Goal: Task Accomplishment & Management: Manage account settings

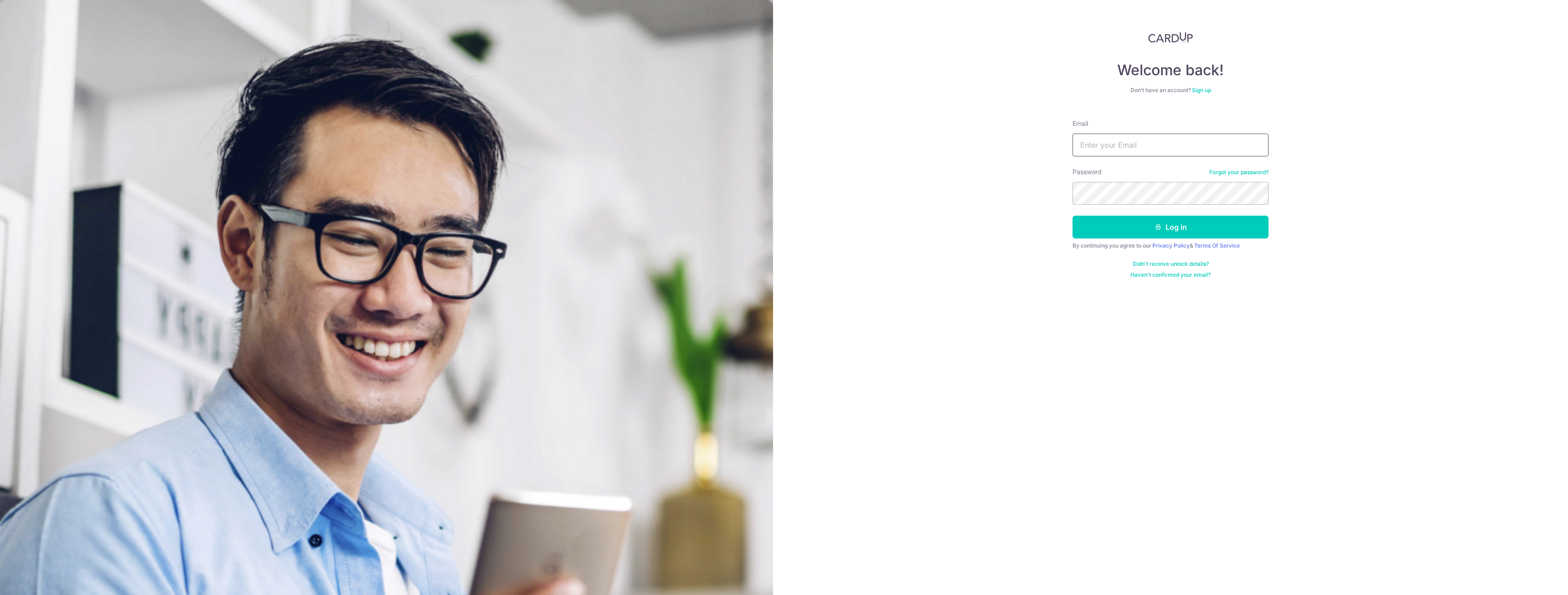
click at [1189, 146] on input "Email" at bounding box center [1170, 145] width 196 height 23
type input "[EMAIL_ADDRESS][DOMAIN_NAME]"
click at [1073, 216] on button "Log in" at bounding box center [1170, 227] width 196 height 23
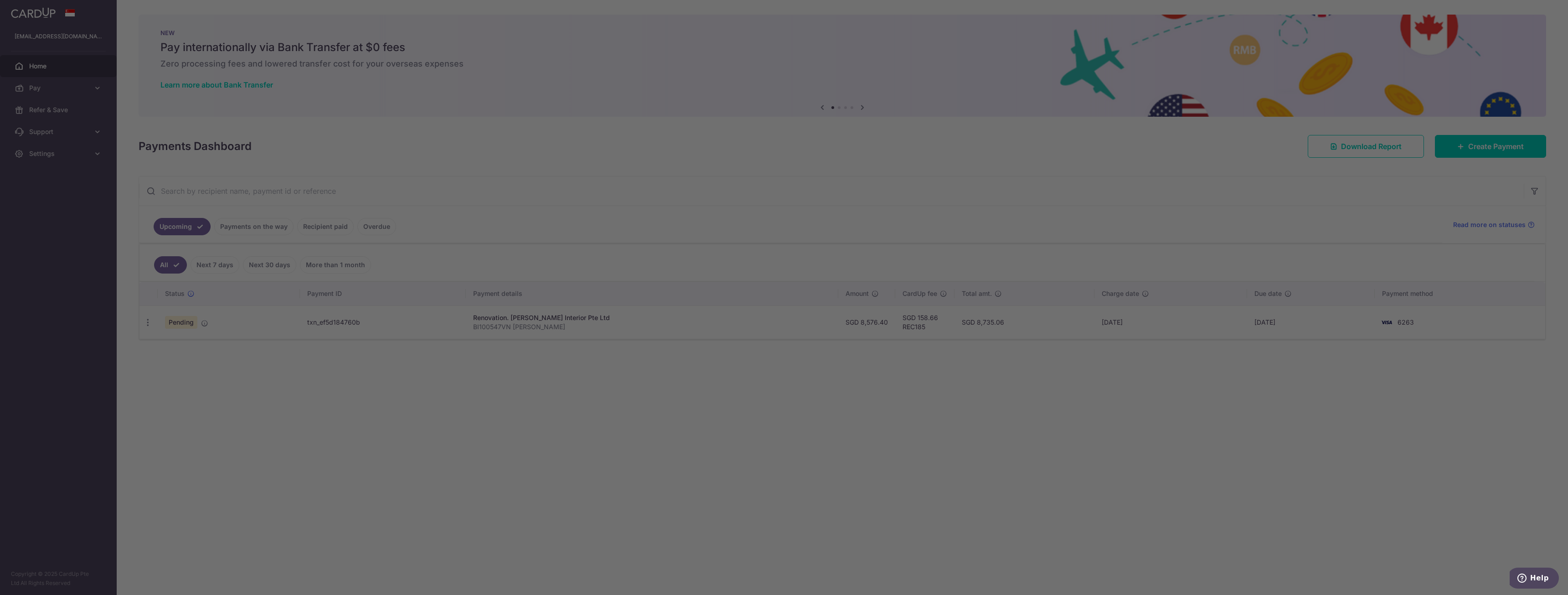
click at [715, 516] on div at bounding box center [792, 300] width 1583 height 601
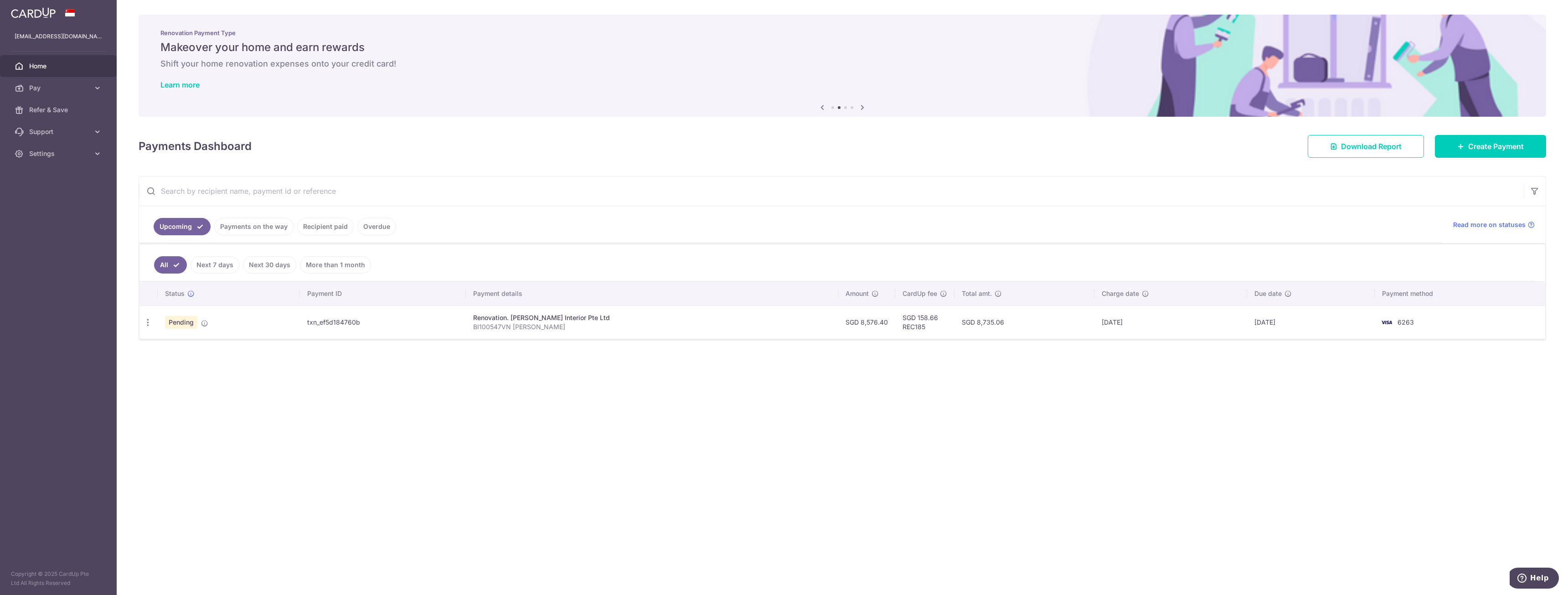
click at [248, 226] on link "Payments on the way" at bounding box center [254, 226] width 80 height 17
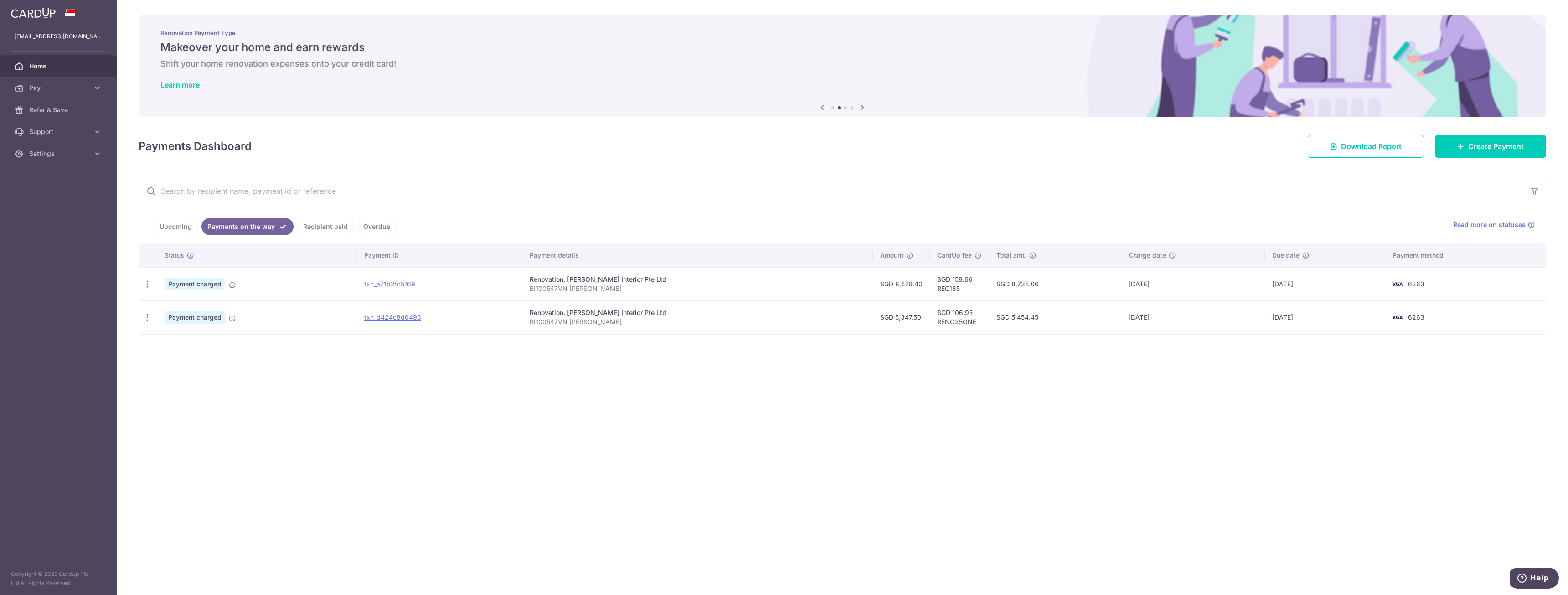
click at [168, 226] on link "Upcoming" at bounding box center [175, 226] width 44 height 17
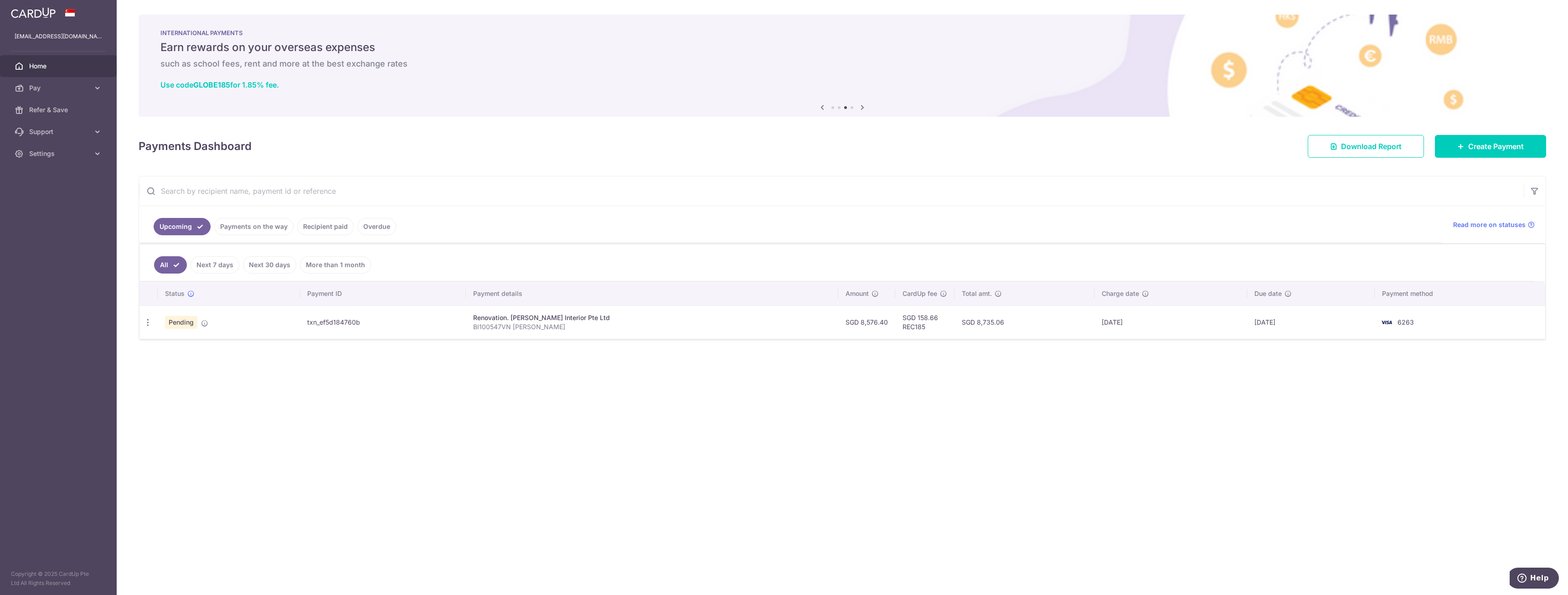
click at [228, 225] on link "Payments on the way" at bounding box center [254, 226] width 80 height 17
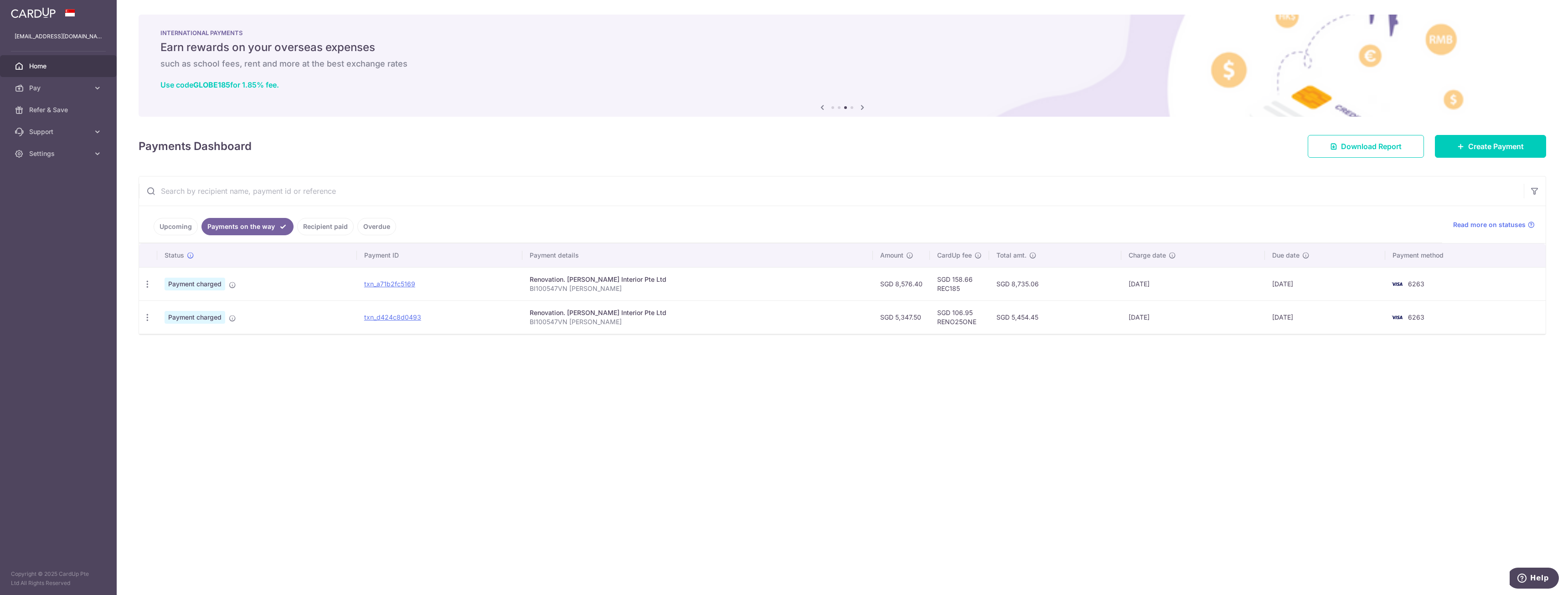
click at [170, 233] on link "Upcoming" at bounding box center [175, 226] width 44 height 17
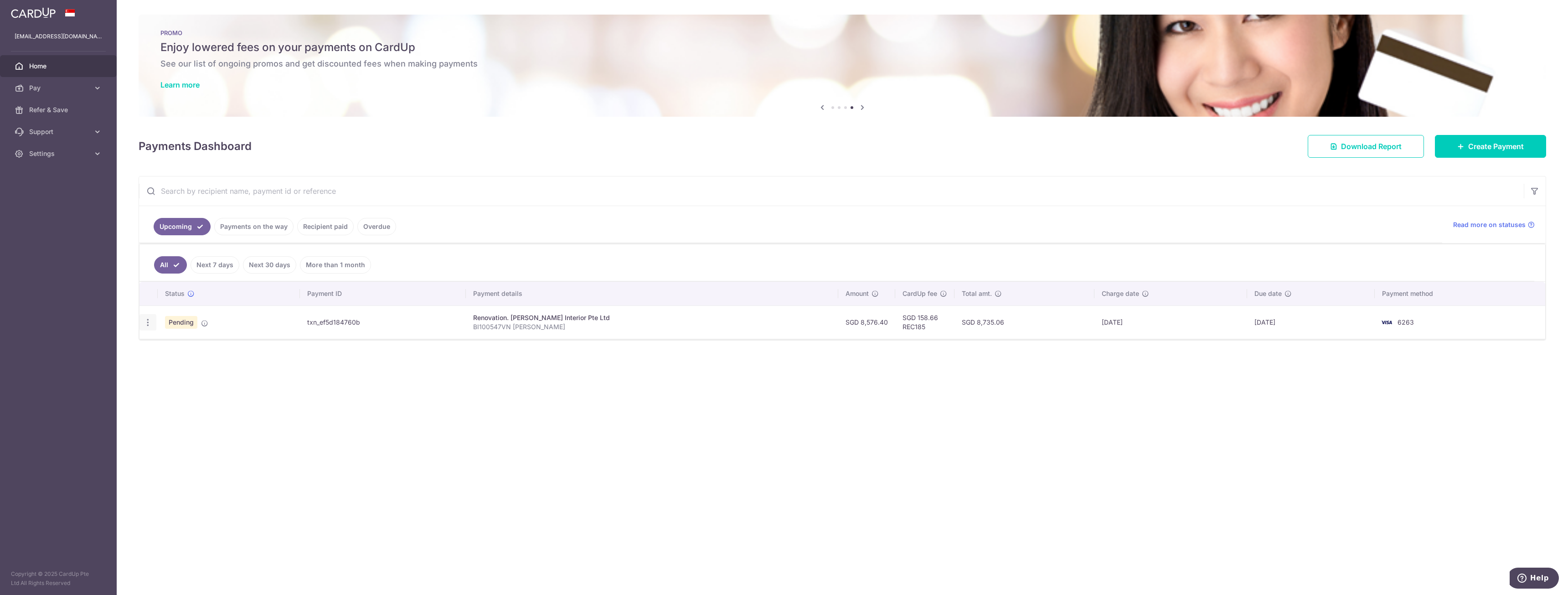
click at [145, 320] on icon "button" at bounding box center [147, 323] width 10 height 10
drag, startPoint x: 151, startPoint y: 323, endPoint x: 144, endPoint y: 324, distance: 7.1
click at [151, 323] on icon "button" at bounding box center [147, 323] width 10 height 10
click at [174, 354] on link "Update payment" at bounding box center [187, 347] width 95 height 22
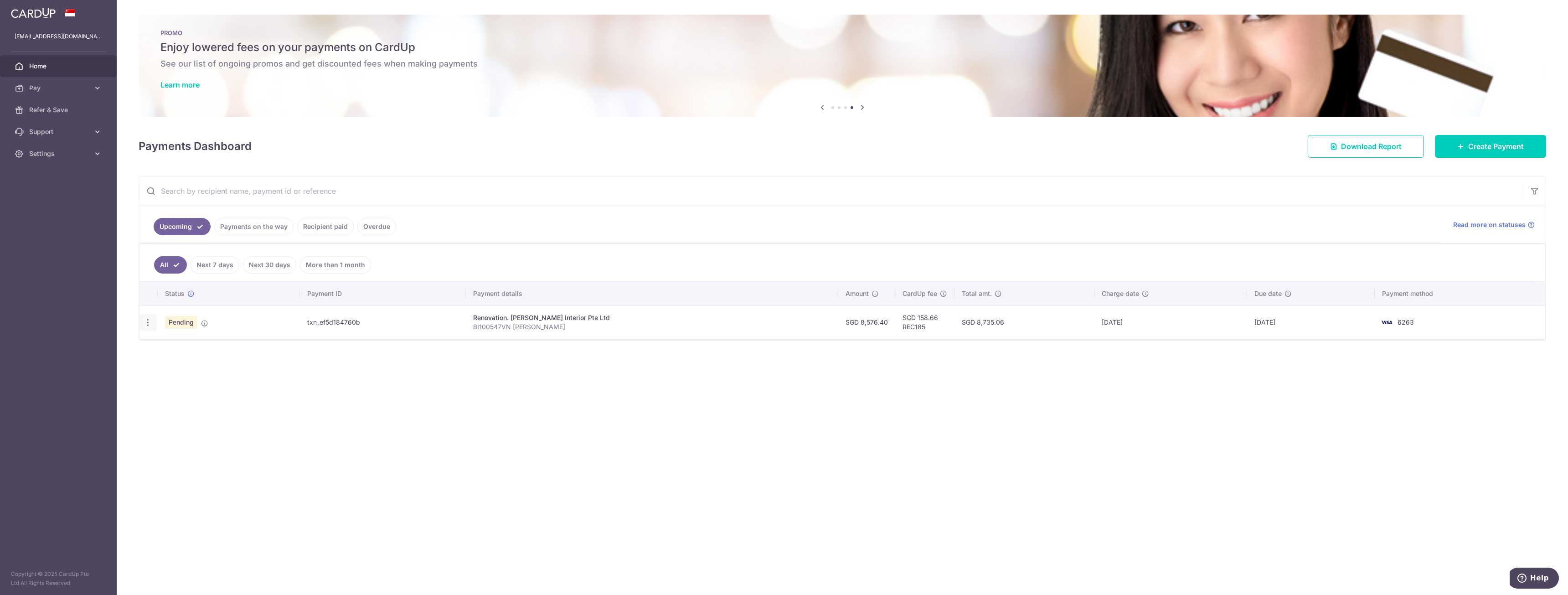
radio input "true"
type input "8,576.40"
type input "[DATE]"
type input "BI100547VN [PERSON_NAME]"
type input "30% commencement and 1st milestone"
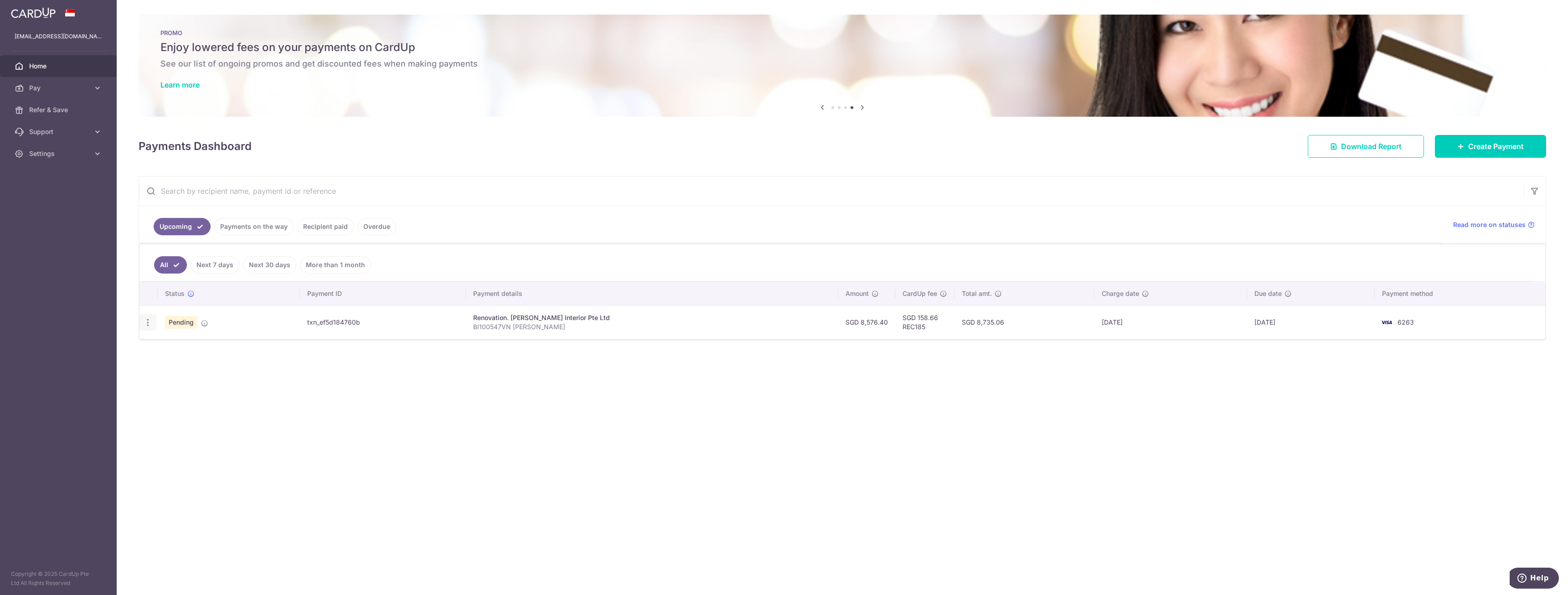
type input "REC185"
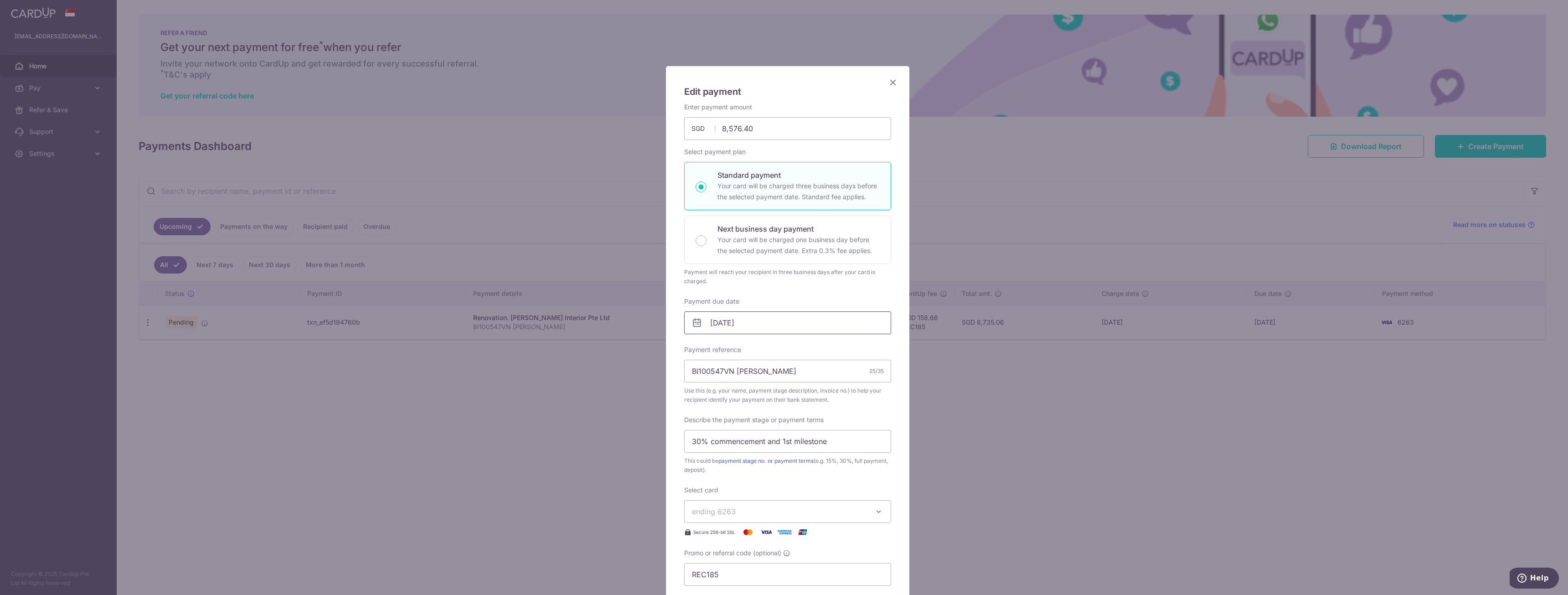
click at [825, 325] on input "[DATE]" at bounding box center [787, 322] width 207 height 23
click at [1008, 382] on div "Edit payment By clicking apply, you will make changes to all payments to Butler…" at bounding box center [784, 298] width 1568 height 595
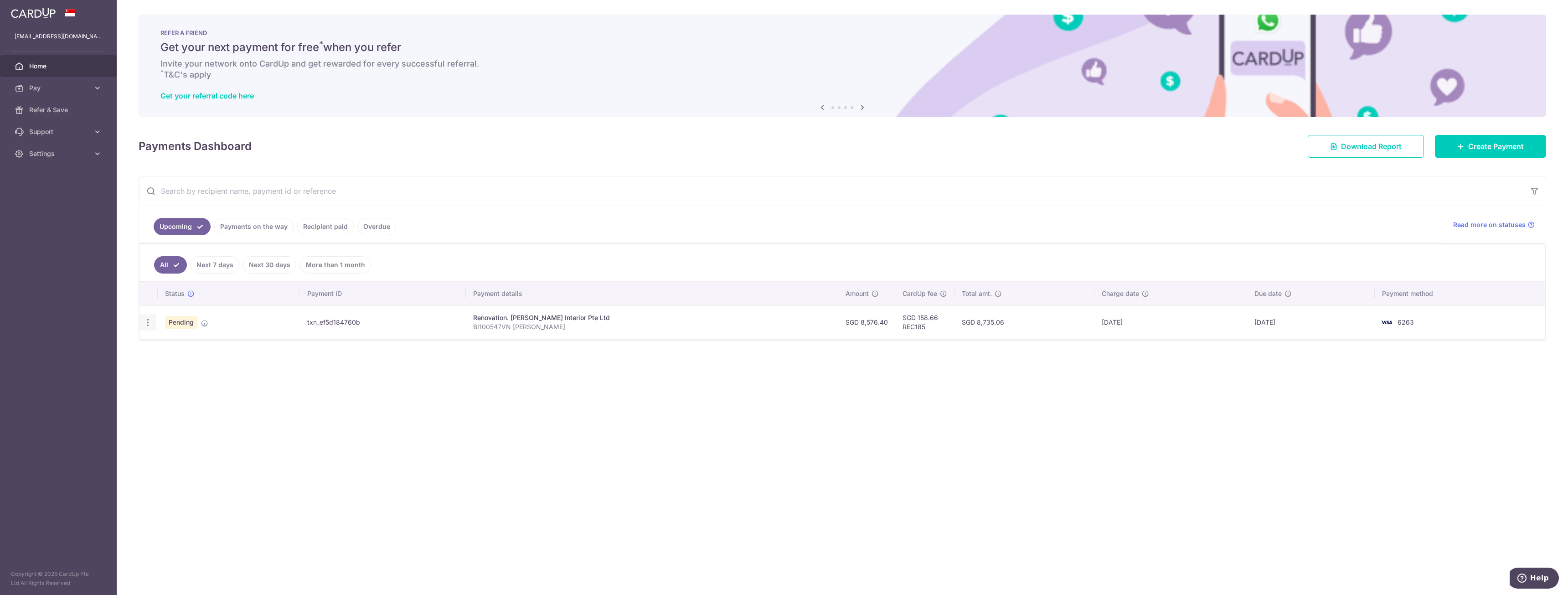
click at [142, 326] on div "Update payment Cancel payment" at bounding box center [147, 323] width 17 height 17
click at [153, 322] on div "Update payment Cancel payment" at bounding box center [147, 323] width 17 height 17
click at [145, 322] on icon "button" at bounding box center [147, 323] width 10 height 10
click at [178, 349] on span "Update payment" at bounding box center [196, 347] width 62 height 11
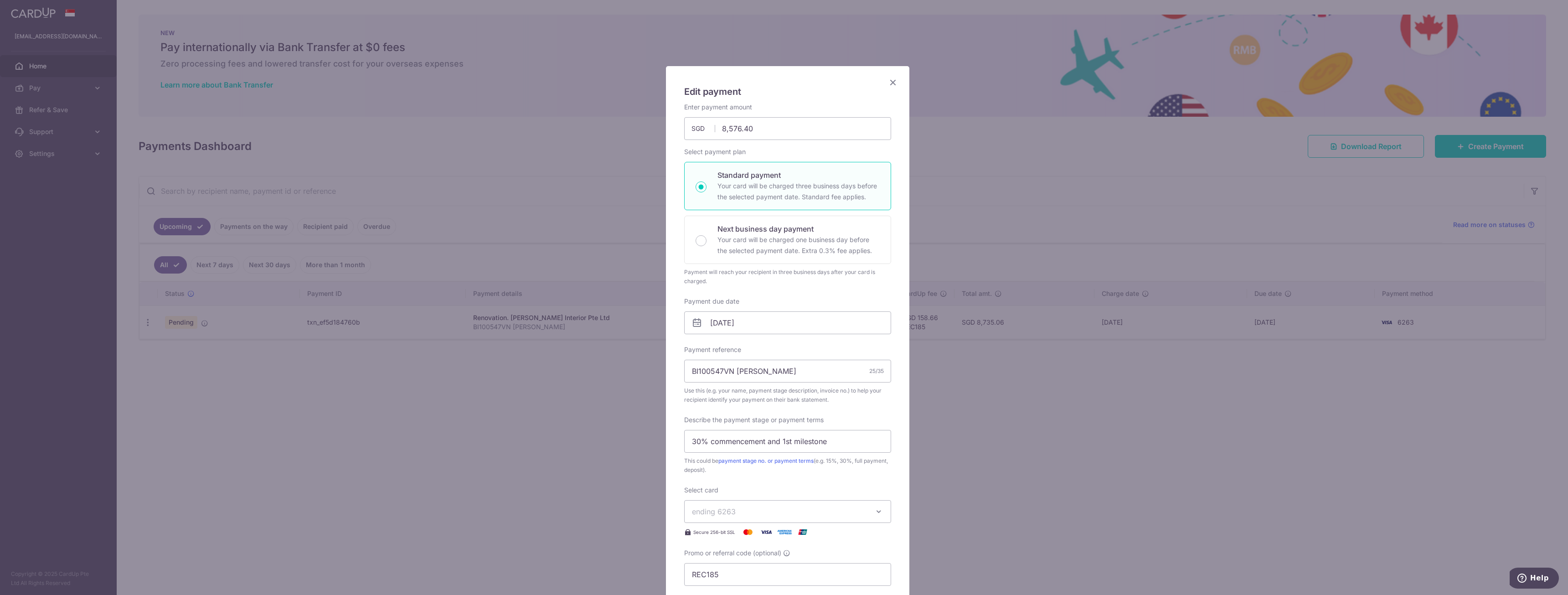
click at [352, 359] on div "Edit payment By clicking apply, you will make changes to all payments to Butler…" at bounding box center [784, 298] width 1568 height 595
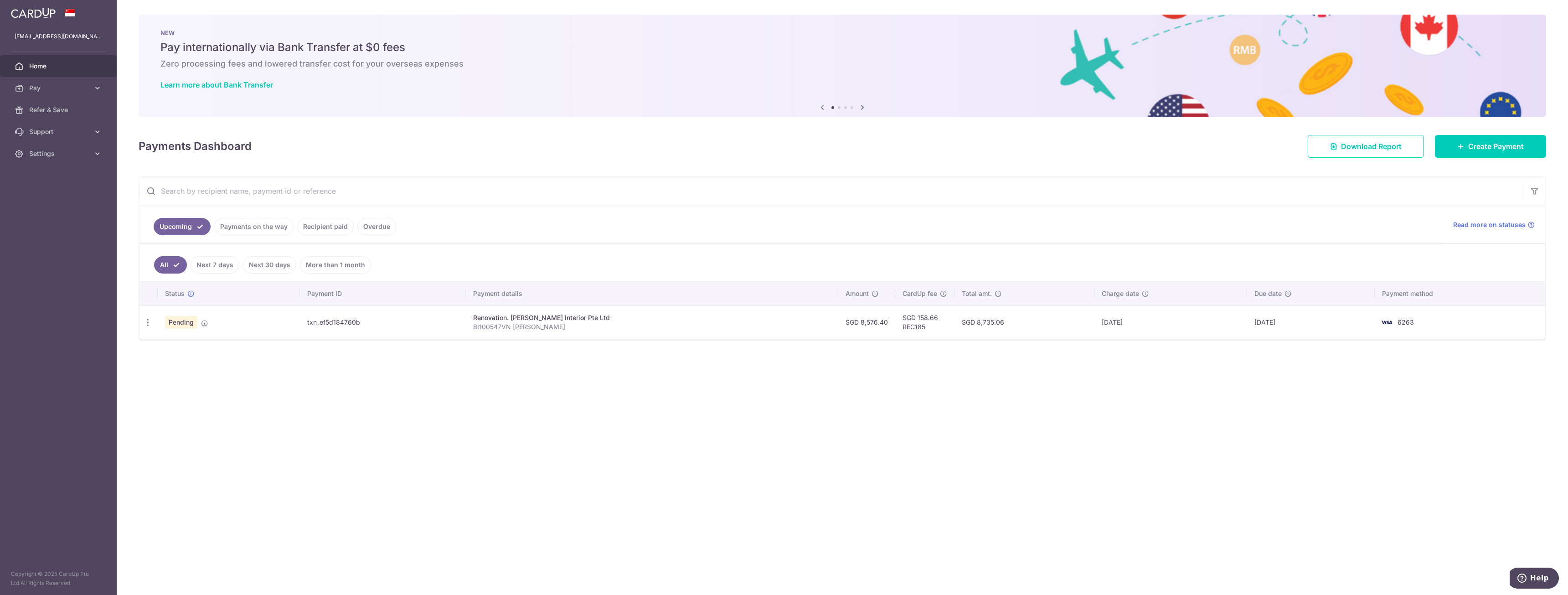
click at [215, 269] on link "Next 7 days" at bounding box center [215, 264] width 49 height 17
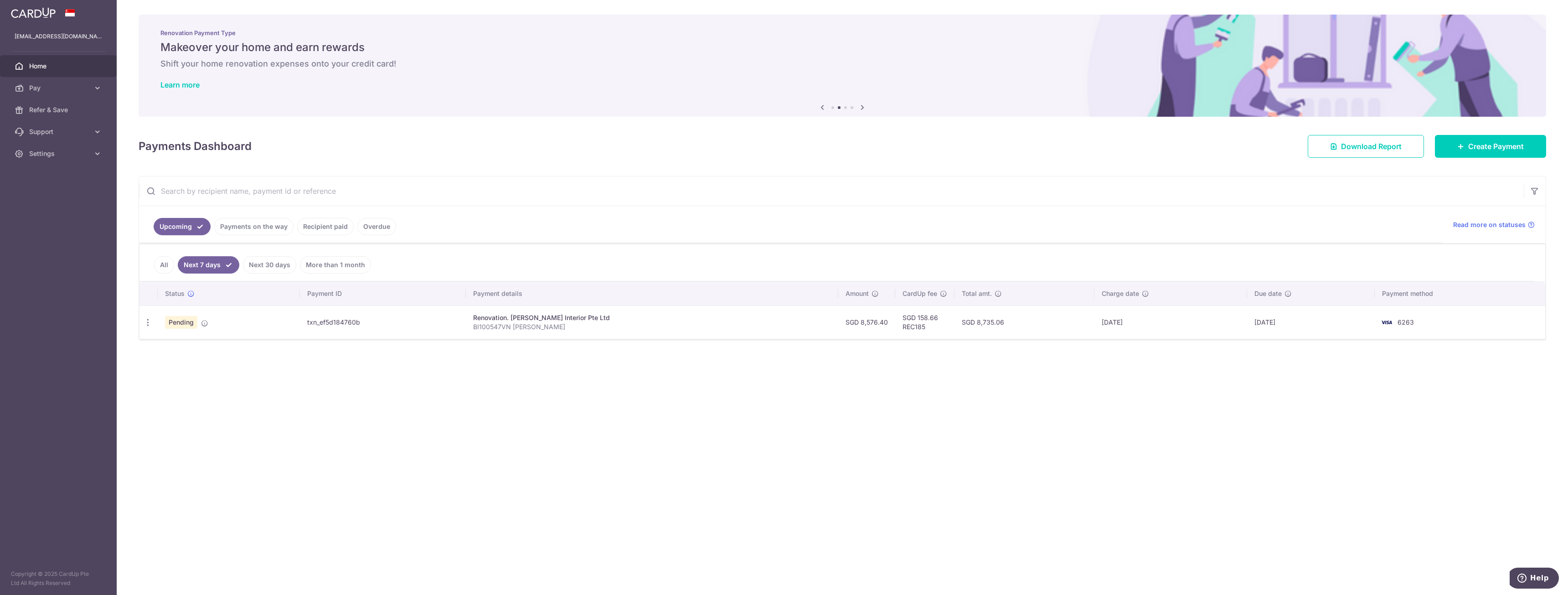
click at [239, 222] on link "Payments on the way" at bounding box center [254, 226] width 80 height 17
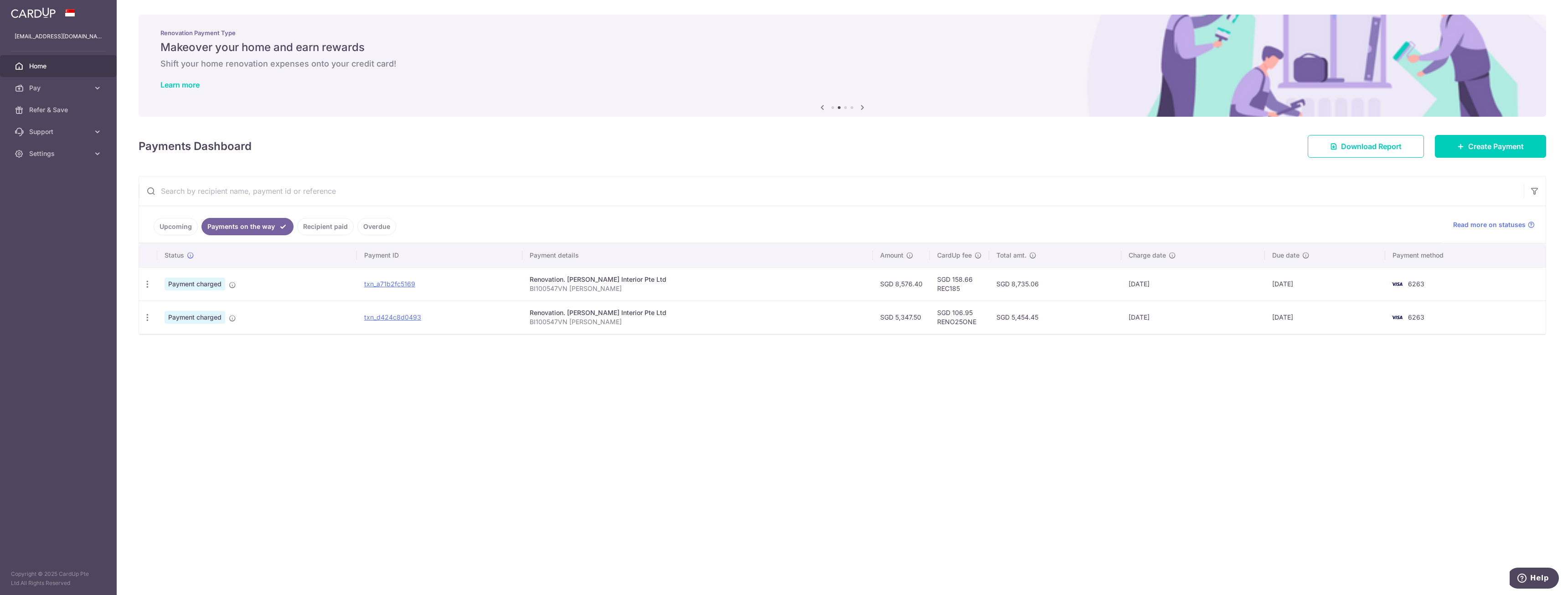
click at [326, 227] on link "Recipient paid" at bounding box center [325, 226] width 57 height 17
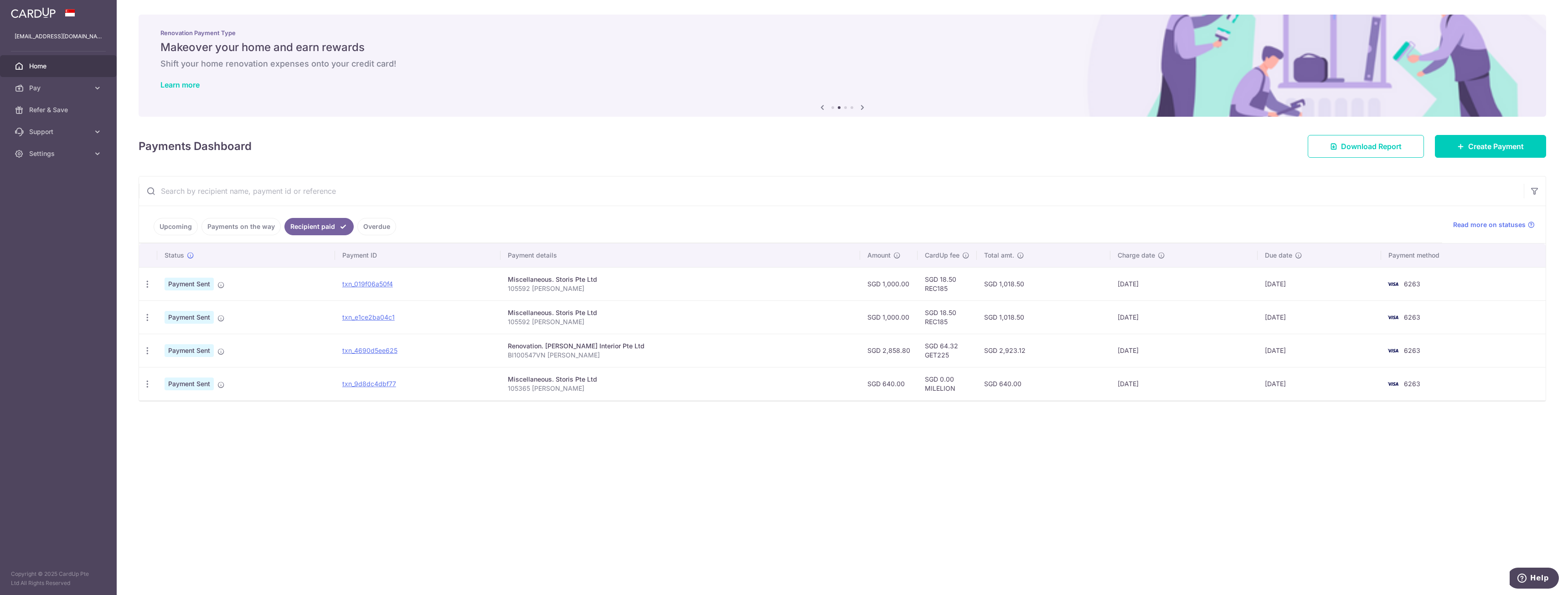
click at [250, 232] on link "Payments on the way" at bounding box center [241, 226] width 80 height 17
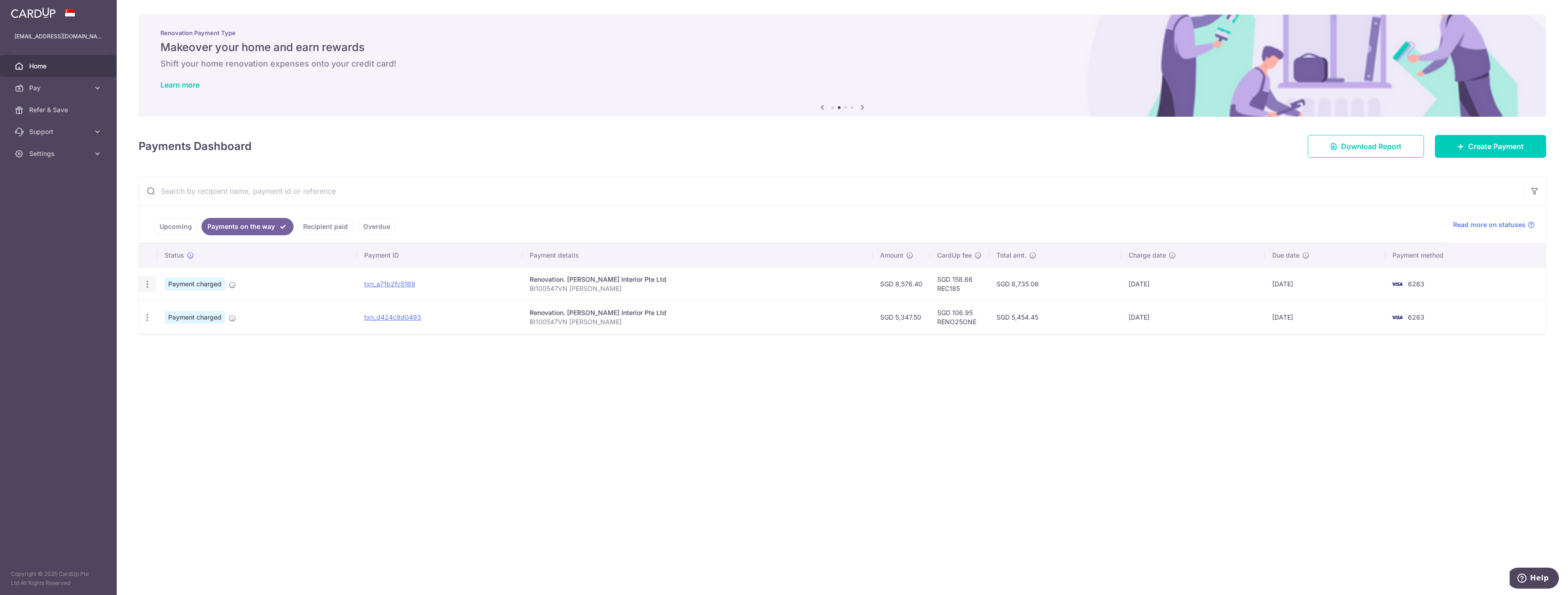
click at [146, 288] on icon "button" at bounding box center [147, 284] width 10 height 10
click at [270, 288] on td "Payment charged" at bounding box center [257, 284] width 200 height 33
click at [152, 284] on div "PDF Receipt" at bounding box center [147, 284] width 17 height 17
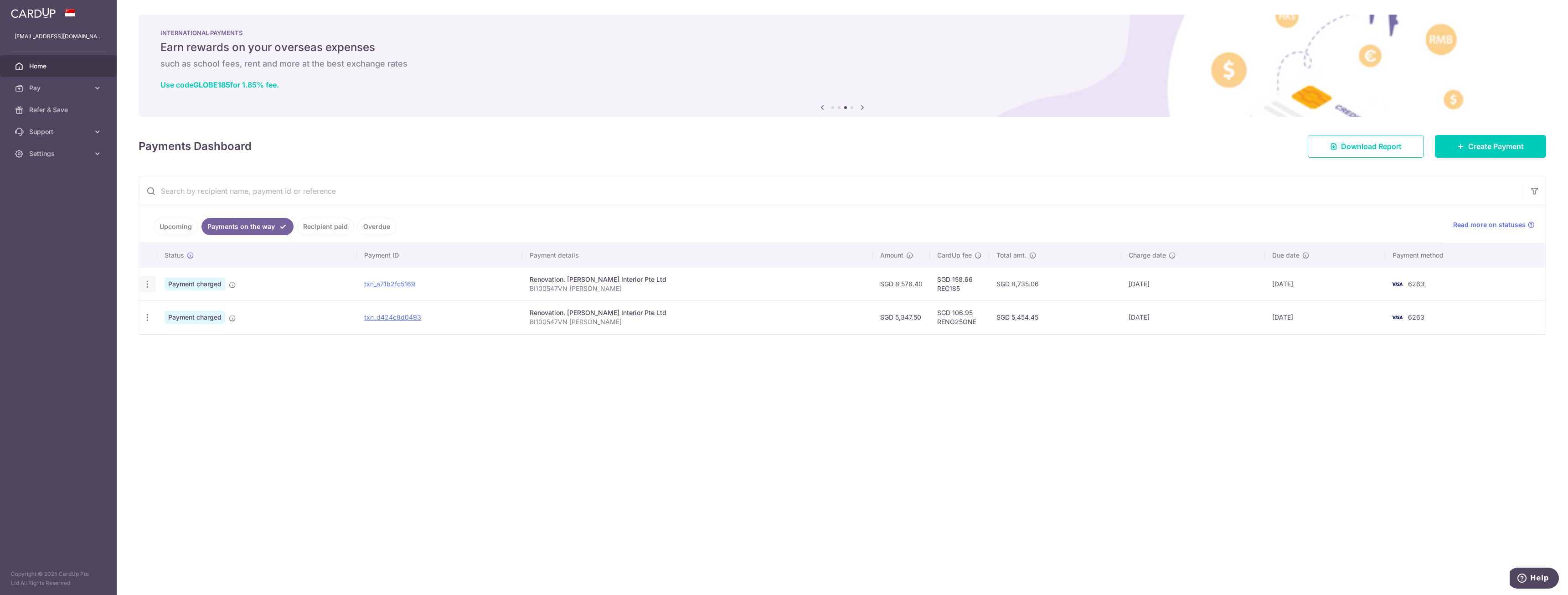
click at [148, 283] on icon "button" at bounding box center [147, 284] width 10 height 10
click at [171, 308] on span "PDF Receipt" at bounding box center [196, 309] width 62 height 9
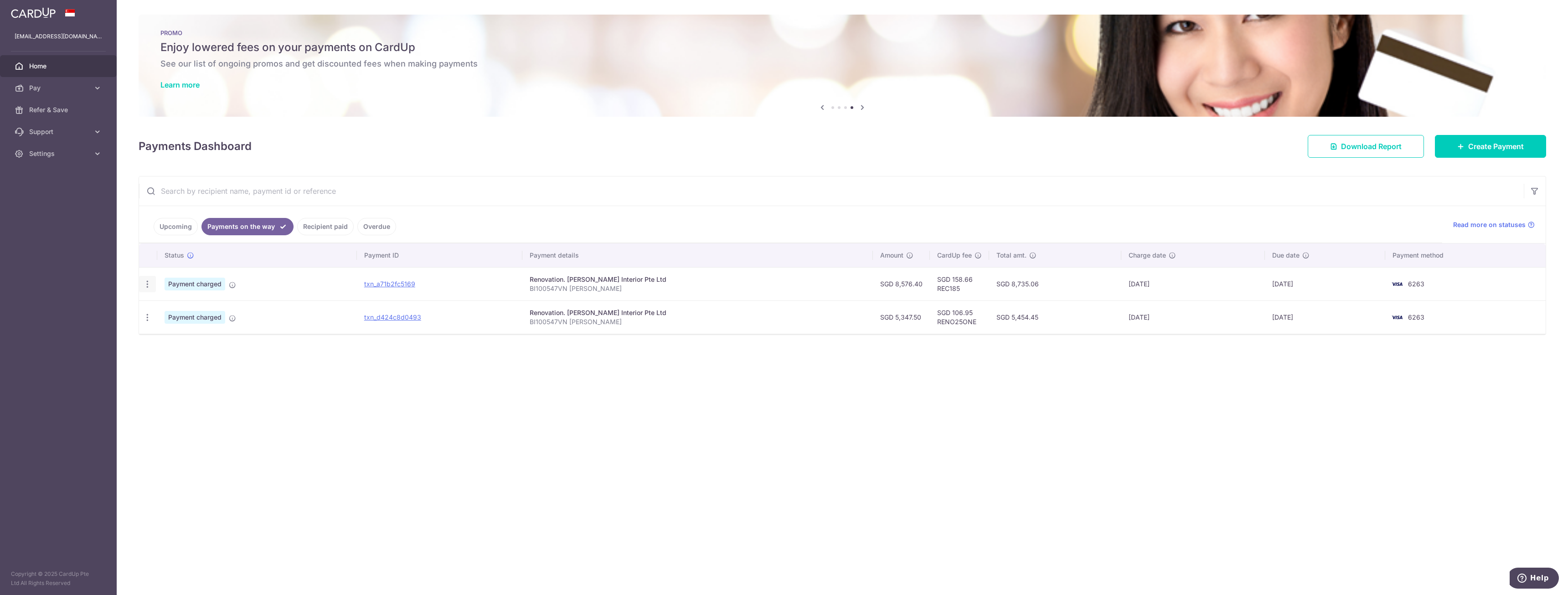
click at [146, 284] on icon "button" at bounding box center [147, 284] width 10 height 10
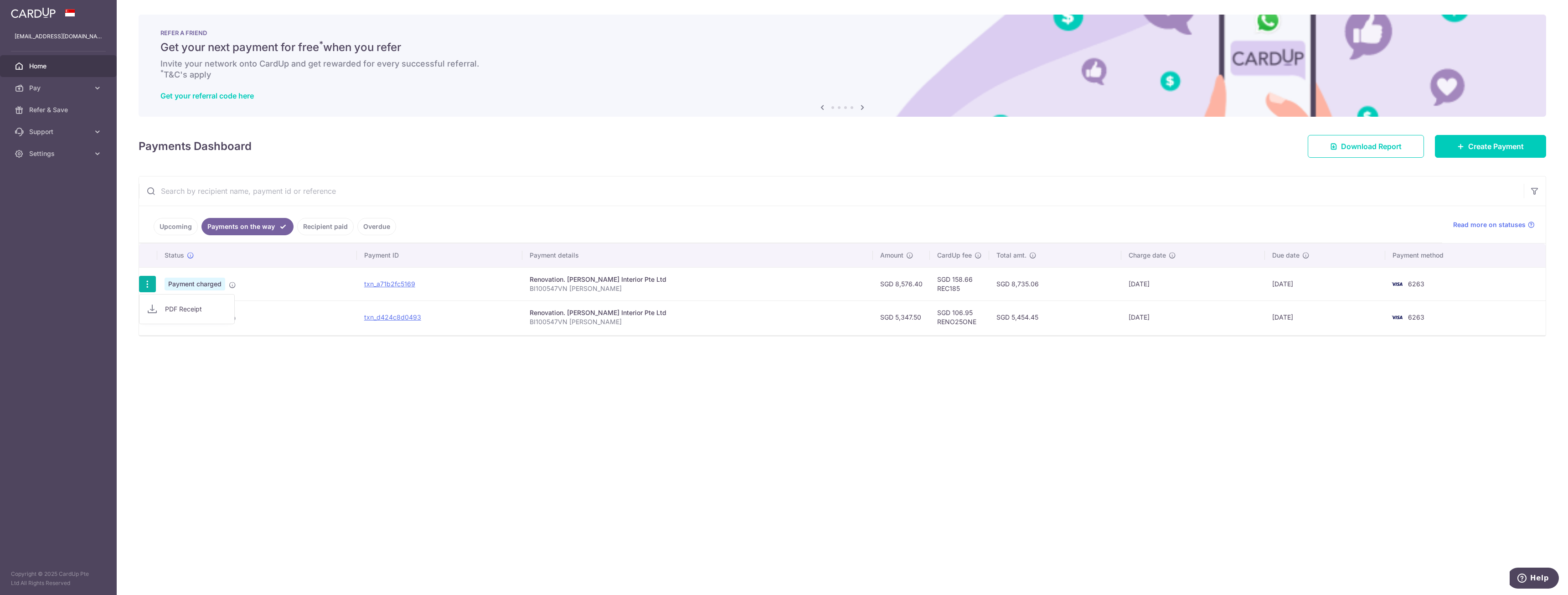
click at [146, 284] on icon "button" at bounding box center [147, 284] width 10 height 10
click at [172, 223] on link "Upcoming" at bounding box center [175, 226] width 44 height 17
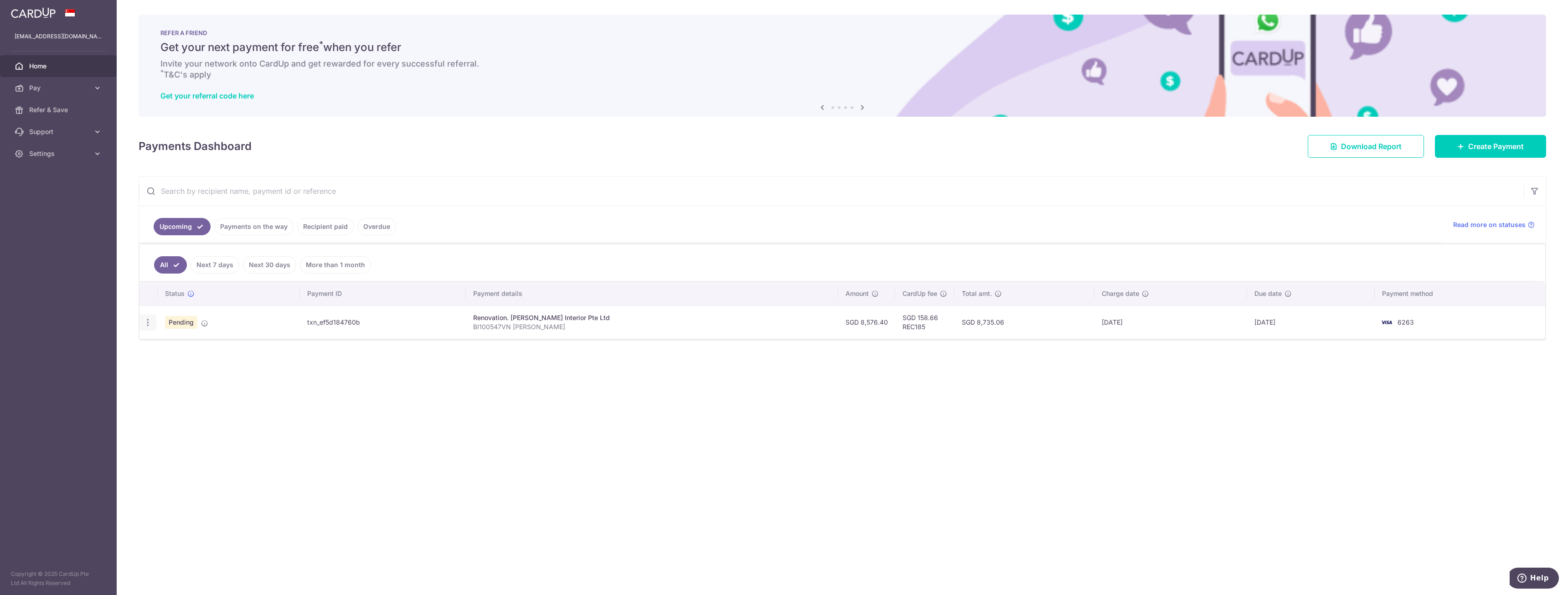
click at [150, 326] on icon "button" at bounding box center [147, 323] width 10 height 10
click at [164, 351] on link "Update payment" at bounding box center [187, 347] width 95 height 22
radio input "true"
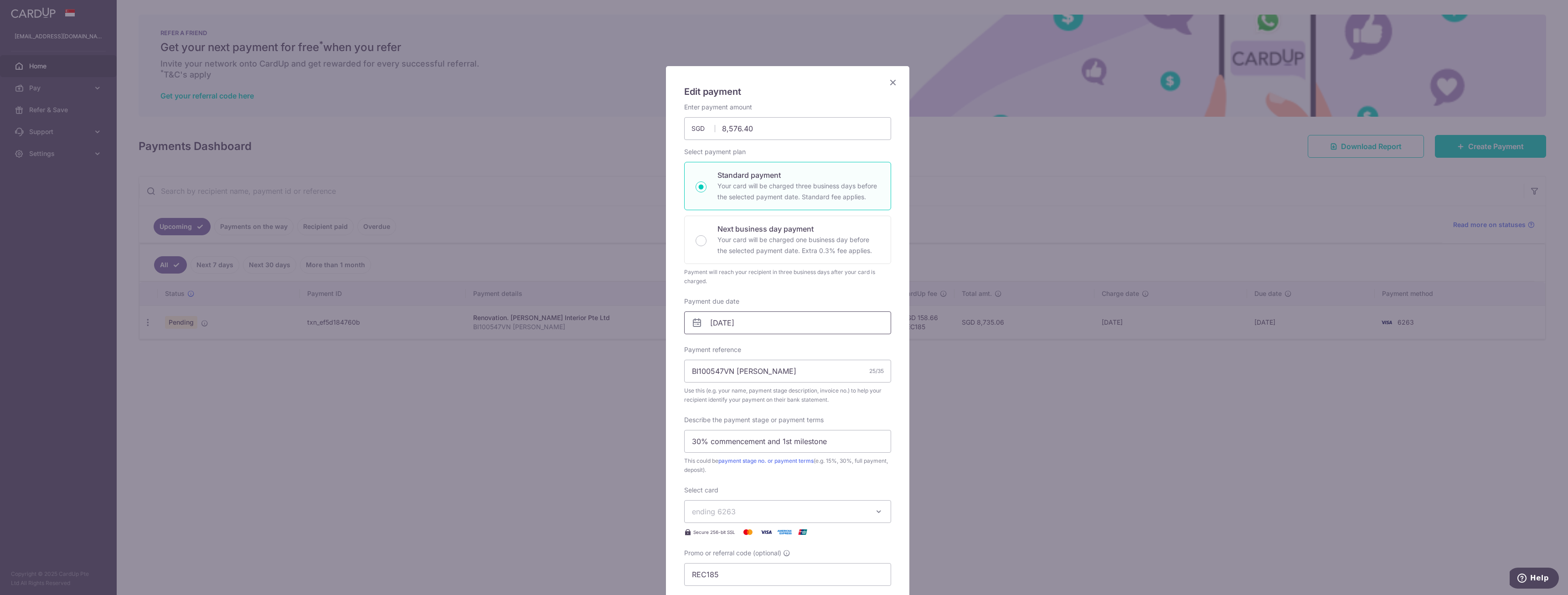
click at [793, 325] on input "[DATE]" at bounding box center [787, 322] width 207 height 23
click at [752, 423] on link "15" at bounding box center [754, 424] width 14 height 14
type input "[DATE]"
click at [789, 457] on input "30% commencement and 1st milestone" at bounding box center [787, 454] width 207 height 23
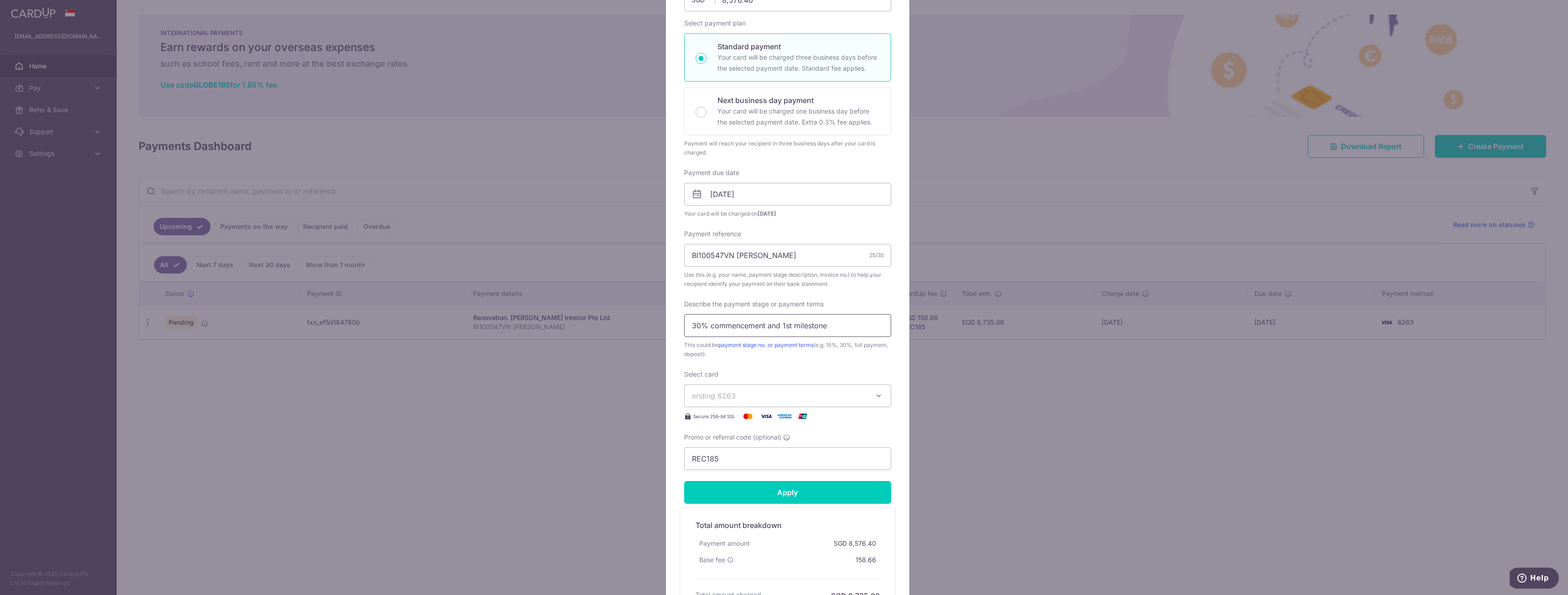
scroll to position [137, 0]
click at [799, 485] on input "Apply" at bounding box center [787, 484] width 207 height 23
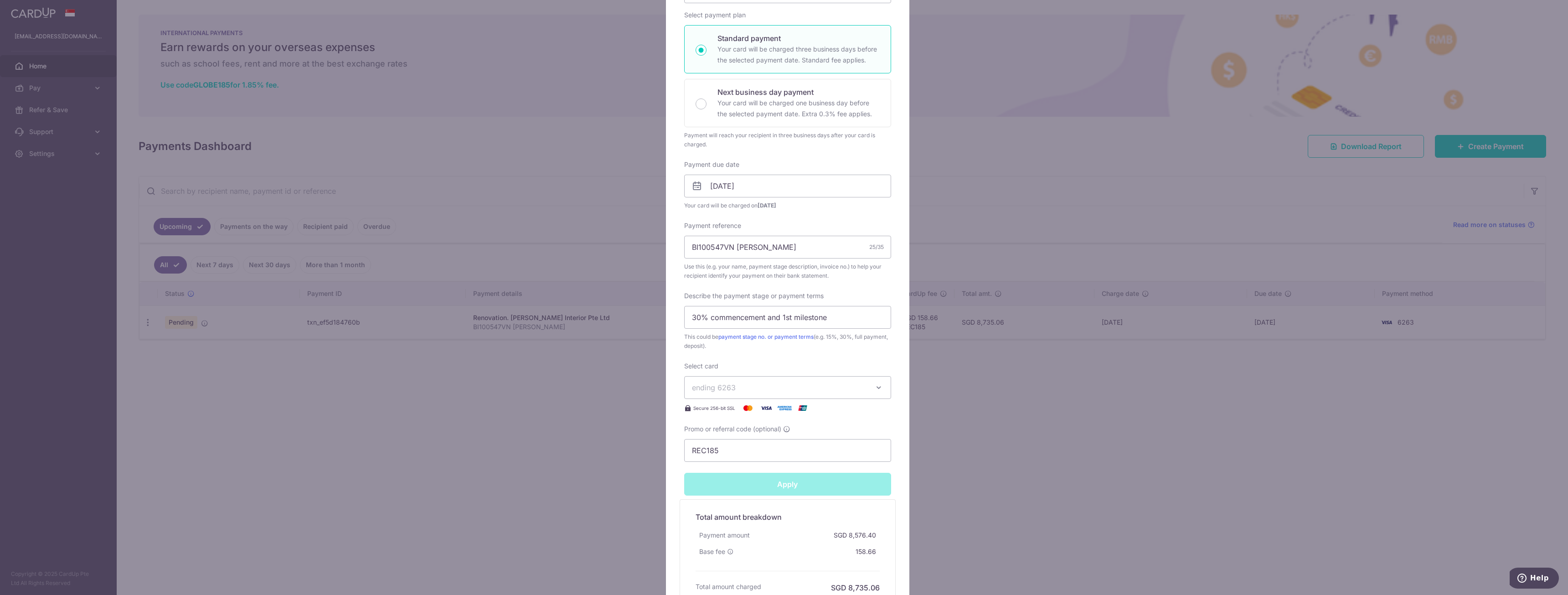
type input "Successfully Applied"
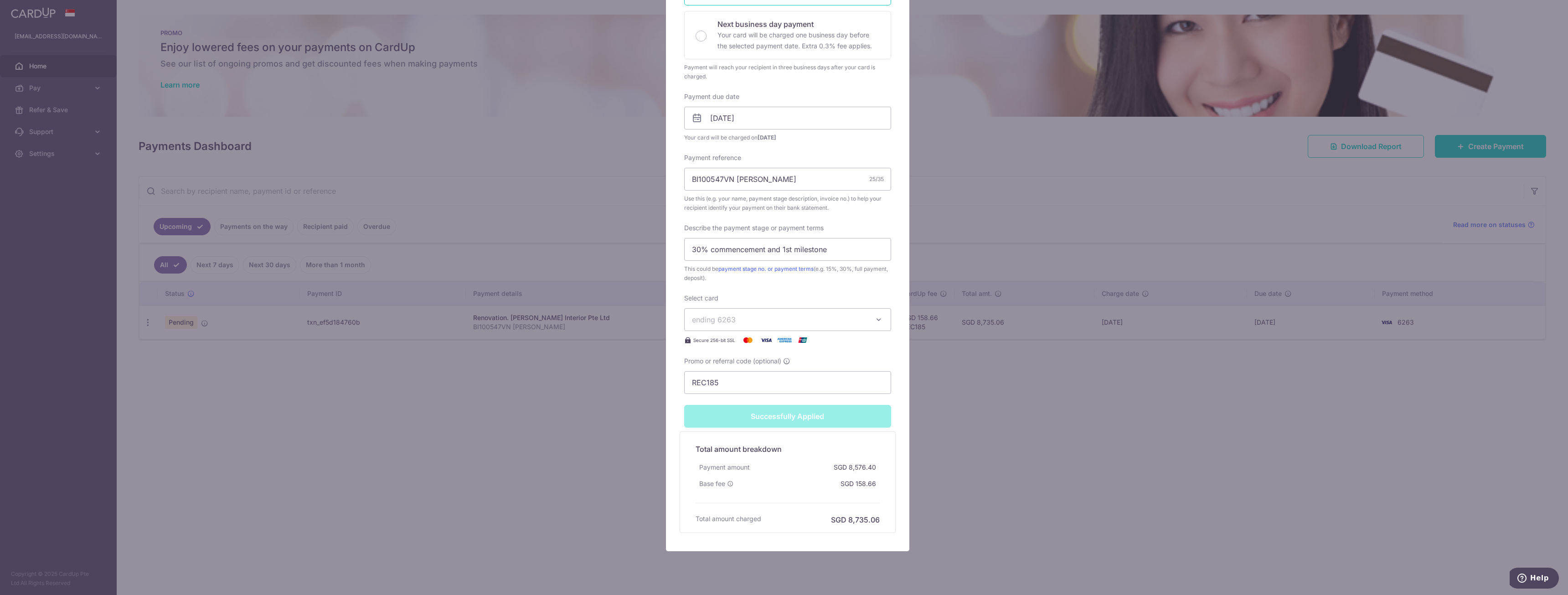
scroll to position [259, 0]
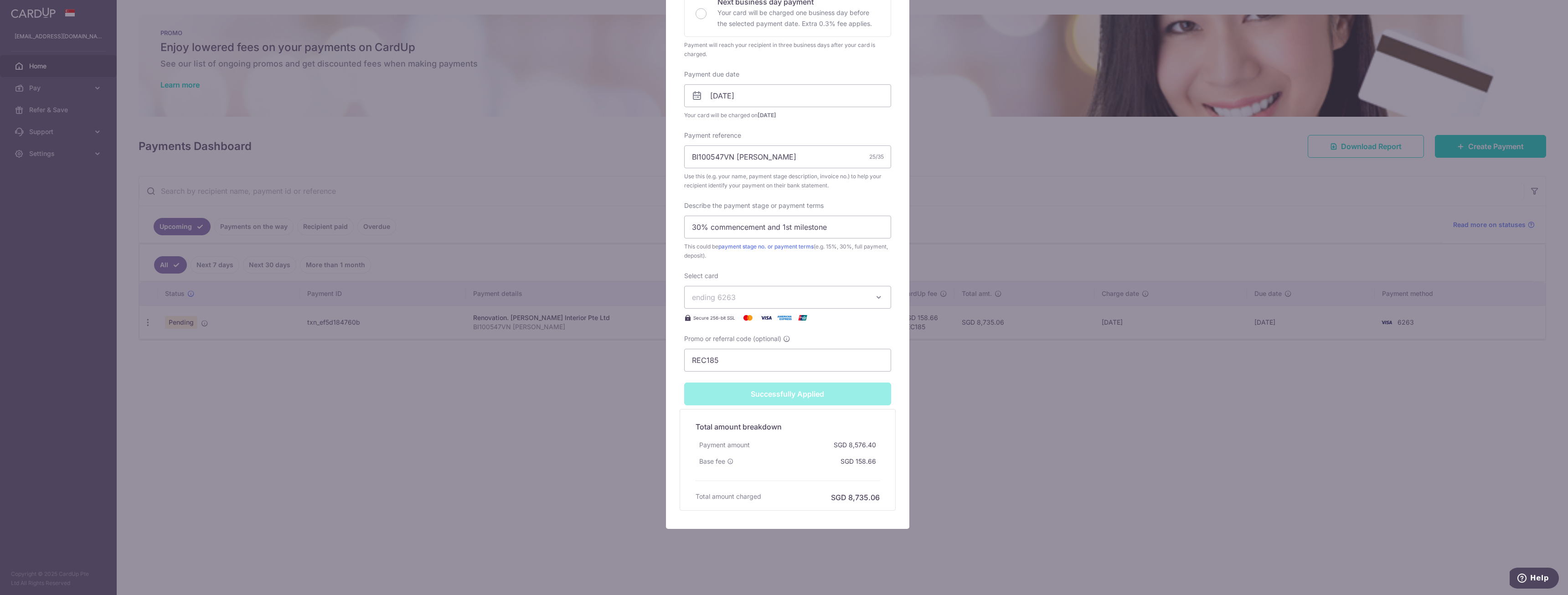
click at [1060, 420] on div "Edit payment By clicking apply, you will make changes to all payments to Butler…" at bounding box center [784, 298] width 1568 height 595
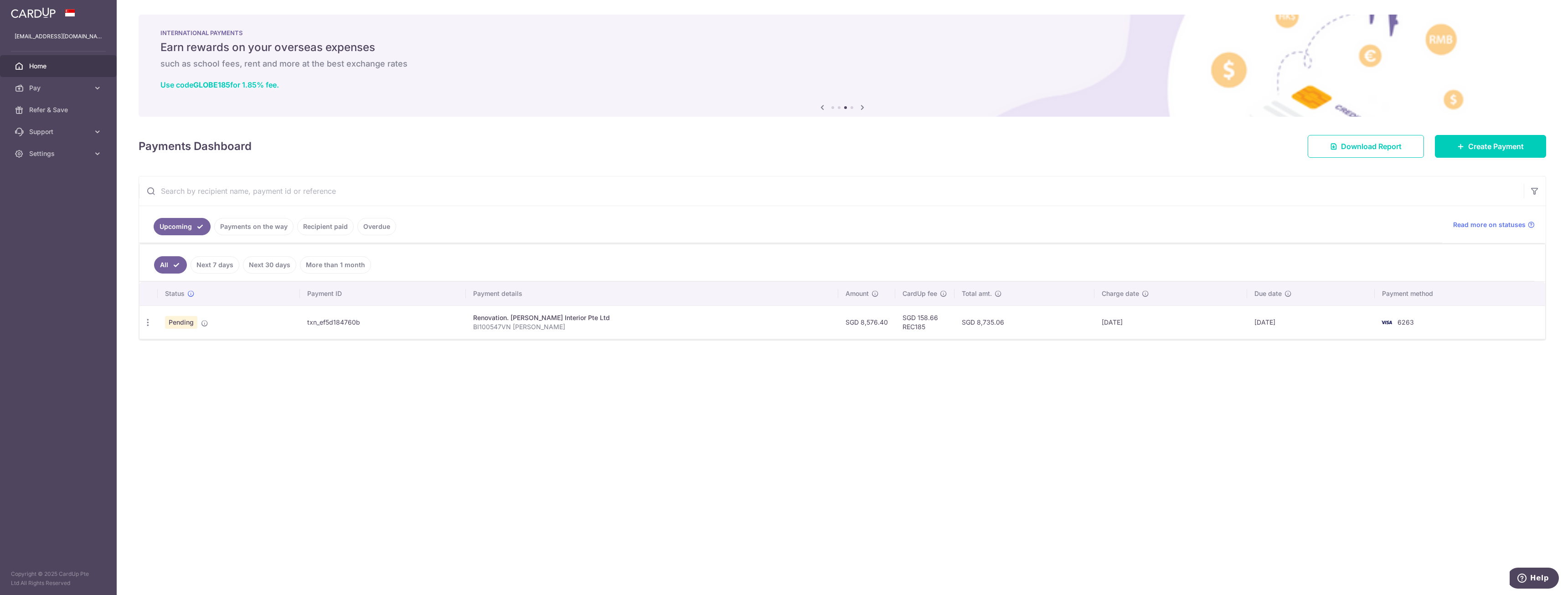
click at [322, 230] on link "Recipient paid" at bounding box center [325, 226] width 57 height 17
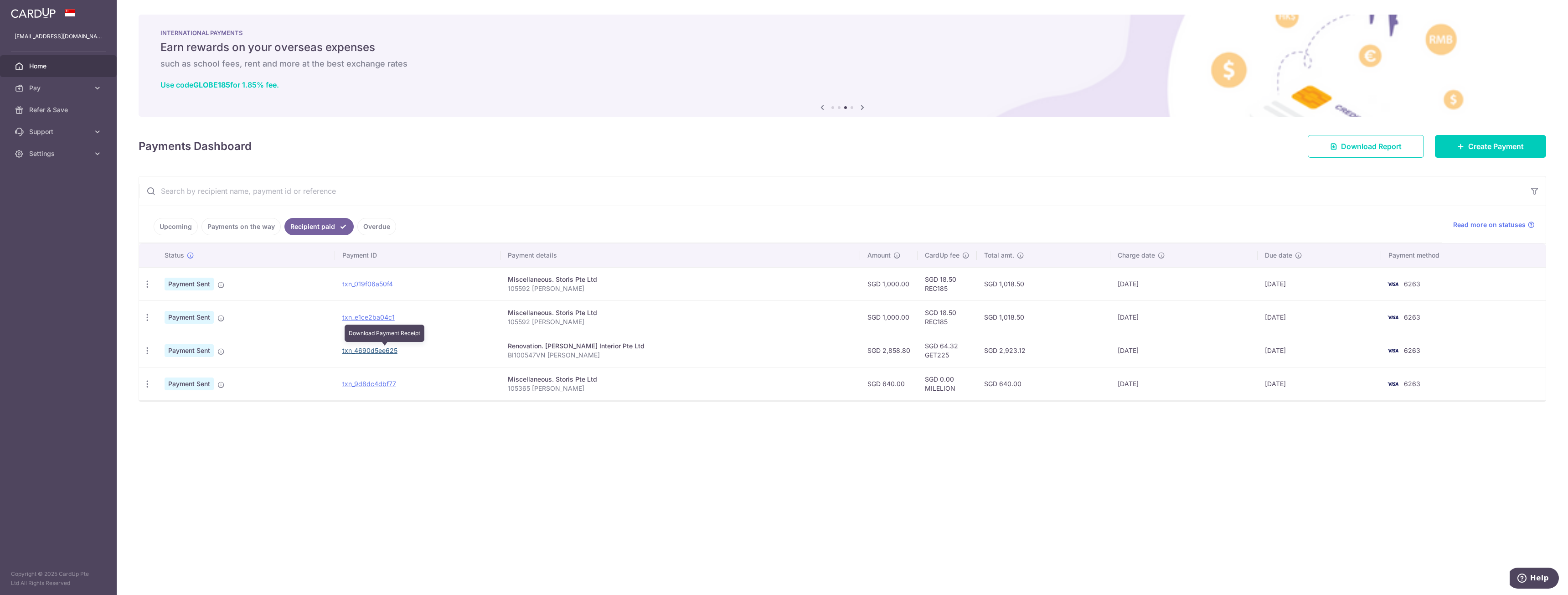
click at [375, 349] on link "txn_4690d5ee625" at bounding box center [370, 350] width 55 height 8
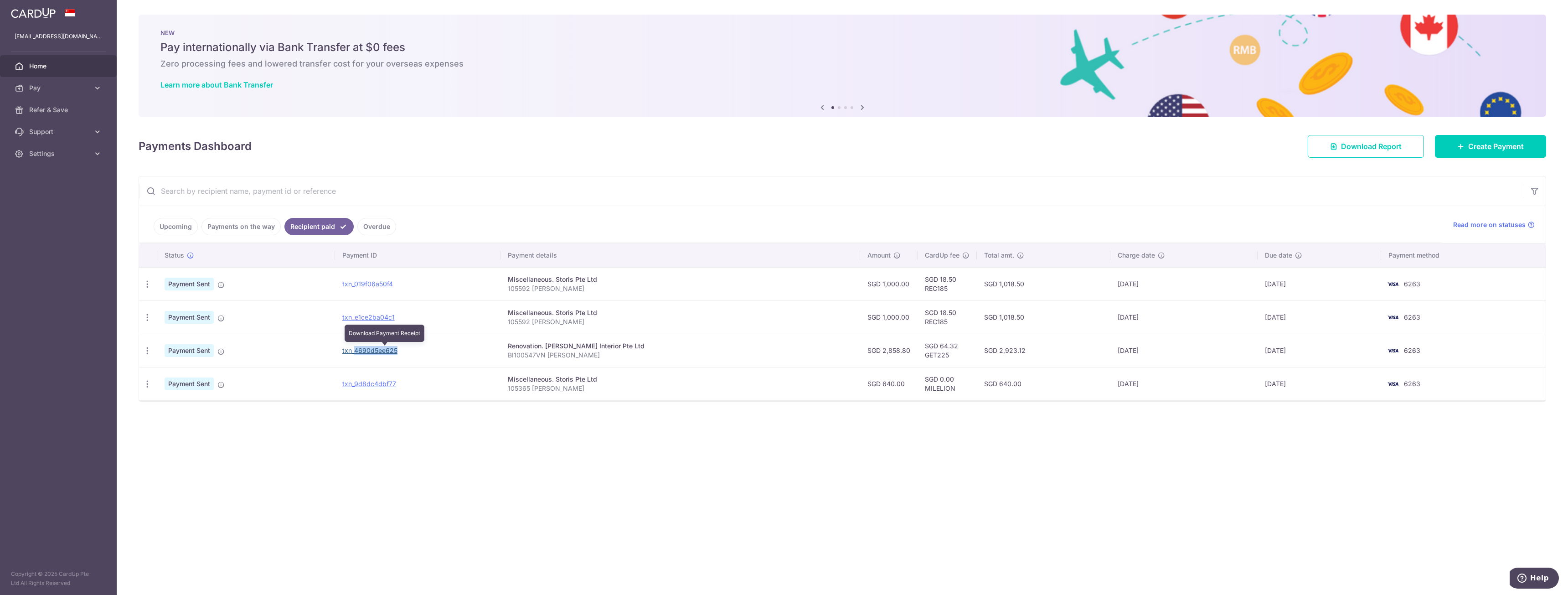
drag, startPoint x: 440, startPoint y: 353, endPoint x: 370, endPoint y: 354, distance: 70.0
click at [370, 354] on td "txn_4690d5ee625 Download Payment Receipt" at bounding box center [418, 350] width 166 height 33
copy link "4690d5ee625"
click at [241, 222] on link "Payments on the way" at bounding box center [241, 226] width 80 height 17
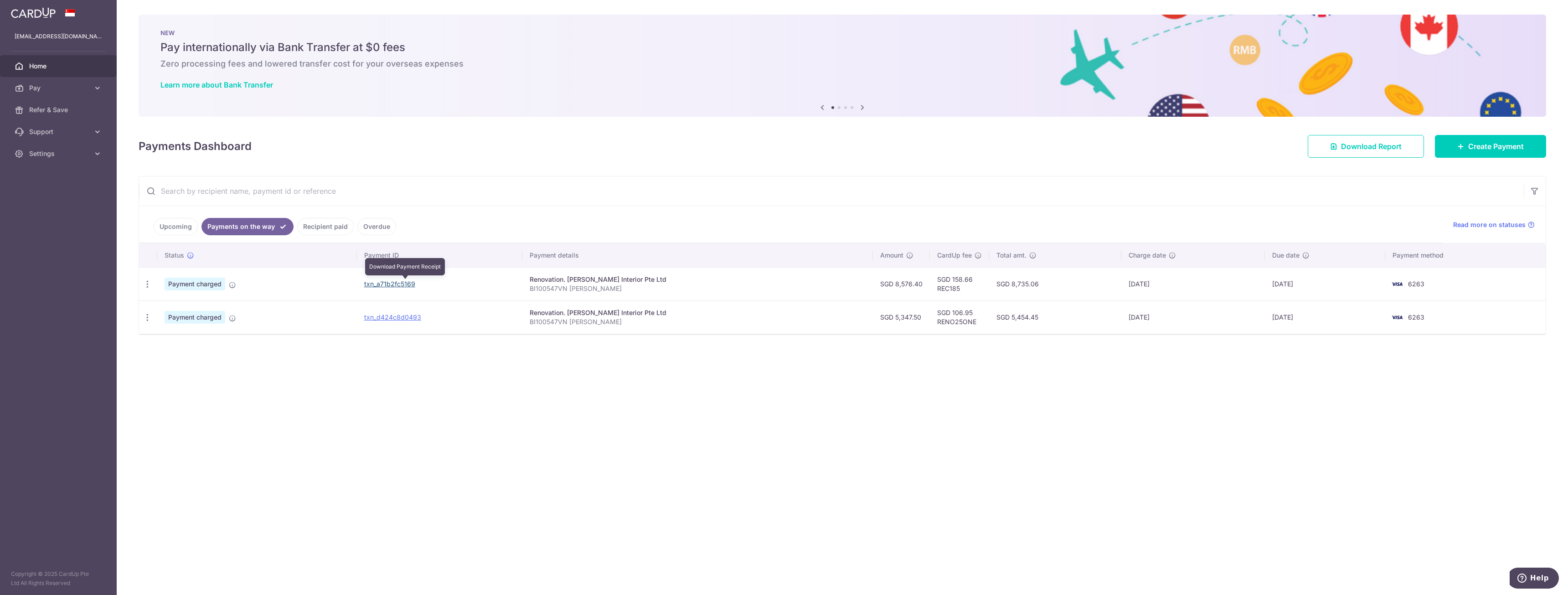
click at [392, 282] on link "txn_a71b2fc5169" at bounding box center [390, 284] width 51 height 8
drag, startPoint x: 422, startPoint y: 366, endPoint x: 426, endPoint y: 345, distance: 21.4
click at [424, 364] on div "× Pause Schedule Pause all future payments in this series Pause just this one p…" at bounding box center [842, 298] width 1451 height 595
click at [421, 314] on link "txn_d424c8d0493" at bounding box center [392, 317] width 57 height 8
